Goal: Contribute content

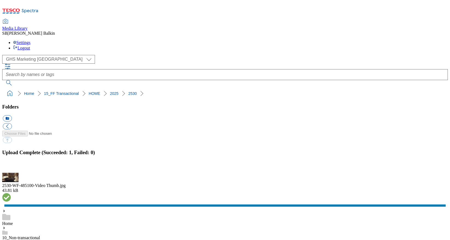
select select "flare-ghs-mktg"
click at [11, 167] on button "button" at bounding box center [7, 169] width 8 height 5
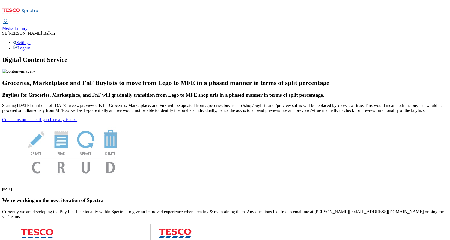
click at [28, 26] on span "Media Library" at bounding box center [14, 28] width 25 height 5
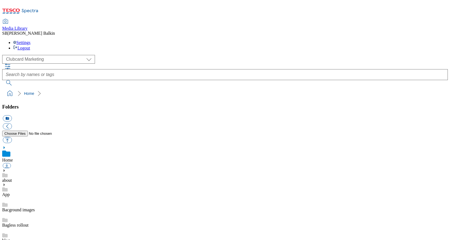
scroll to position [1, 0]
click at [36, 55] on div "( optional ) Clubcard Marketing Dotcom UK FnF Stores GHS Marketing UK GHS Produ…" at bounding box center [225, 59] width 446 height 9
click at [39, 55] on select "Clubcard Marketing Dotcom UK FnF Stores GHS Marketing UK GHS Product UK GHS ROI…" at bounding box center [48, 59] width 93 height 9
select select "flare-ghs-mktg"
click at [4, 55] on select "Clubcard Marketing Dotcom UK FnF Stores GHS Marketing UK GHS Product UK GHS ROI…" at bounding box center [48, 59] width 93 height 9
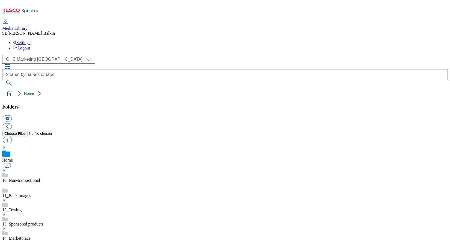
click at [6, 239] on icon at bounding box center [4, 243] width 4 height 4
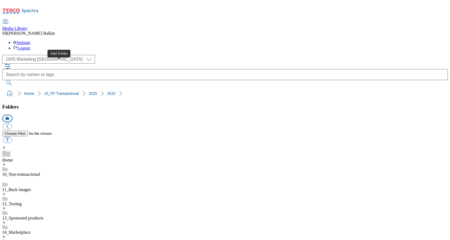
click at [12, 115] on button "icon_new_folder" at bounding box center [7, 118] width 9 height 6
type input "Womens Faux Fur BL"
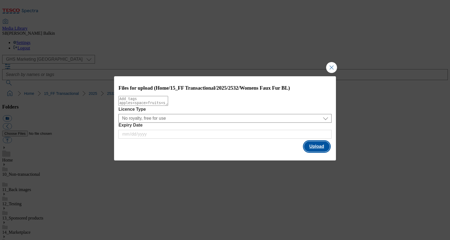
click at [307, 143] on button "Upload" at bounding box center [317, 146] width 26 height 10
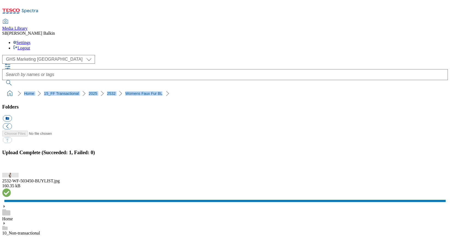
drag, startPoint x: 3, startPoint y: 52, endPoint x: 138, endPoint y: 54, distance: 134.6
click at [138, 88] on nav "Home 15_FF Transactional 2025 2532 Womens Faux Fur BL" at bounding box center [225, 93] width 446 height 10
copy ol "Home 15_FF Transactional 2025 2532 Womens Faux Fur BL"
